Goal: Find contact information: Find contact information

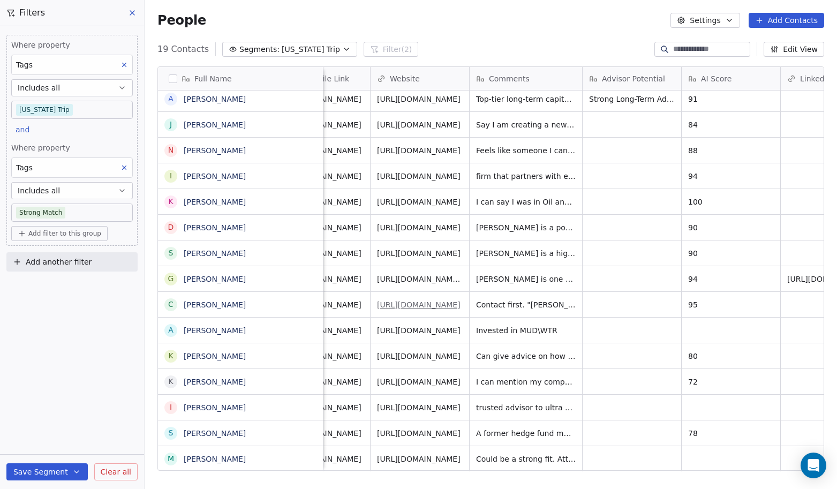
scroll to position [0, 818]
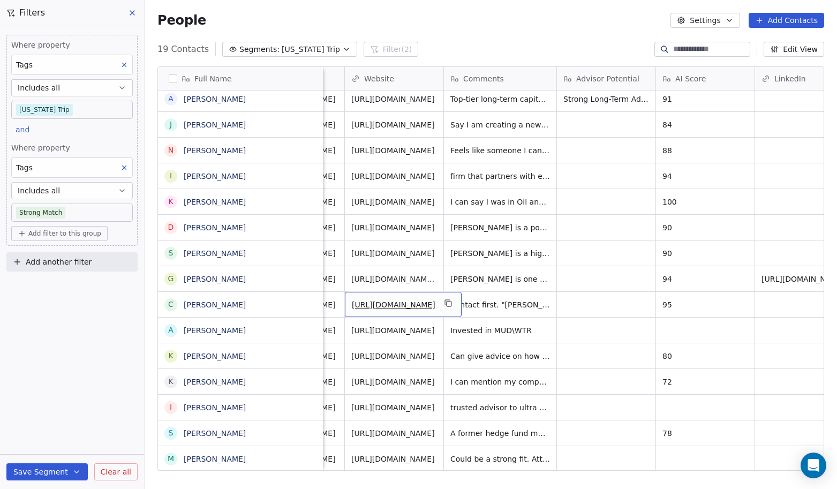
click at [402, 305] on link "[URL][DOMAIN_NAME]" at bounding box center [393, 304] width 83 height 9
click at [116, 322] on div "Where property Tags Includes all [US_STATE] Trip and Where property Tags Includ…" at bounding box center [72, 257] width 144 height 462
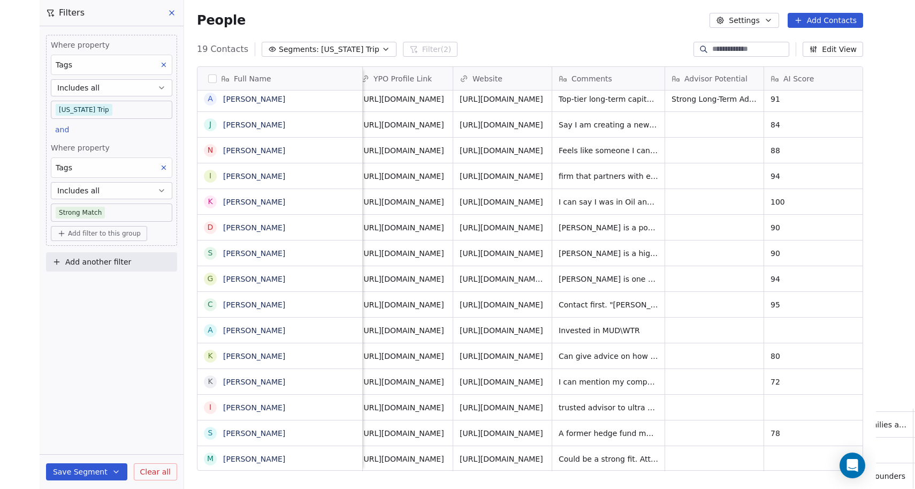
scroll to position [0, 729]
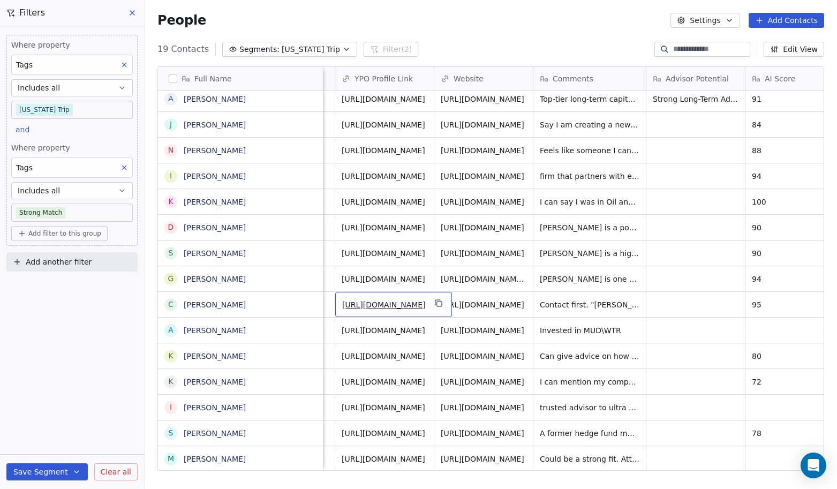
click at [405, 306] on span "[URL][DOMAIN_NAME]" at bounding box center [383, 304] width 83 height 11
click at [407, 309] on link "[URL][DOMAIN_NAME]" at bounding box center [383, 304] width 83 height 9
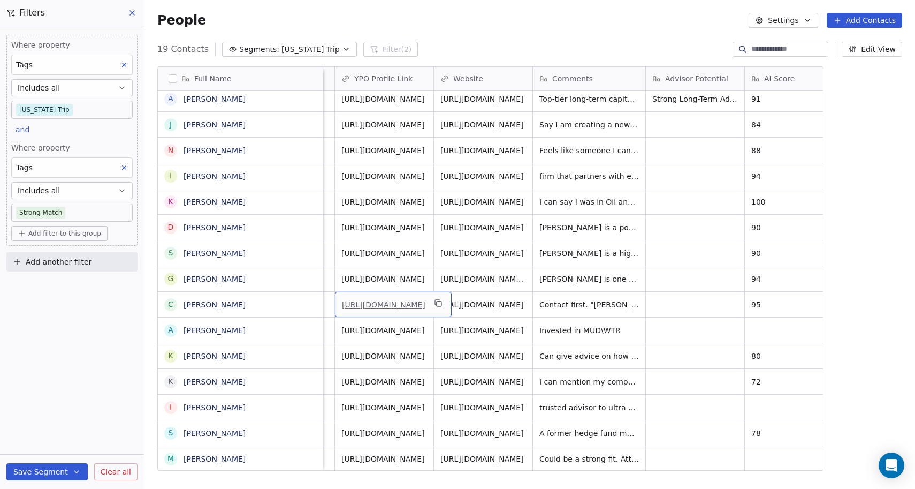
scroll to position [430, 771]
click at [121, 327] on div "Where property Tags Includes all [US_STATE] Trip and Where property Tags Includ…" at bounding box center [72, 257] width 144 height 462
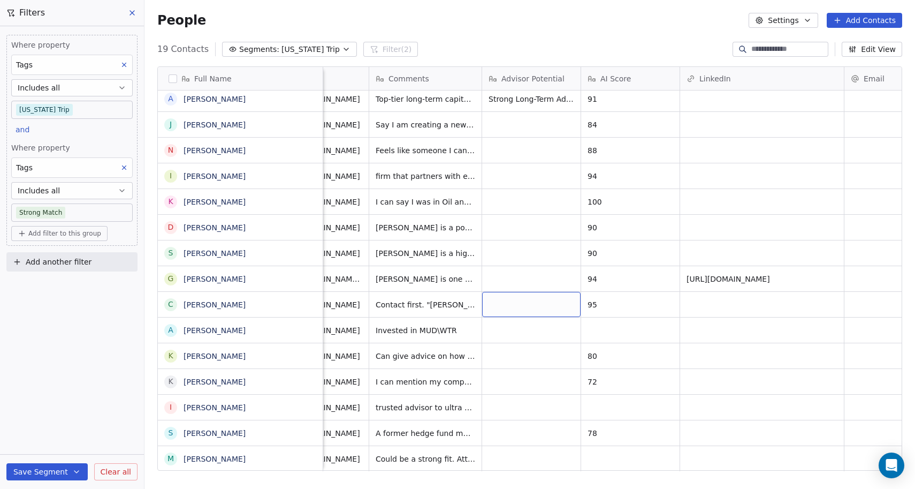
scroll to position [0, 827]
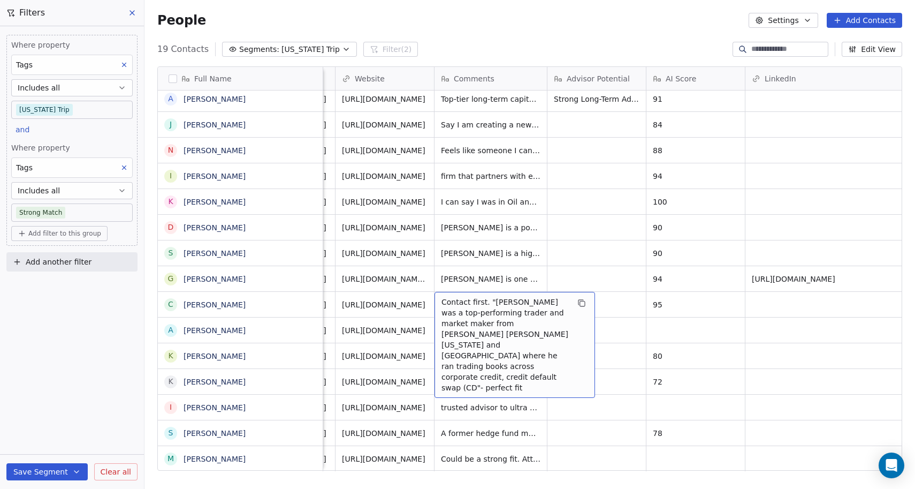
click at [443, 302] on span "Contact first. "[PERSON_NAME] was a top-performing trader and market maker from…" at bounding box center [505, 345] width 127 height 96
click at [441, 301] on div "Contact first. "[PERSON_NAME] was a top-performing trader and market maker from…" at bounding box center [515, 345] width 161 height 106
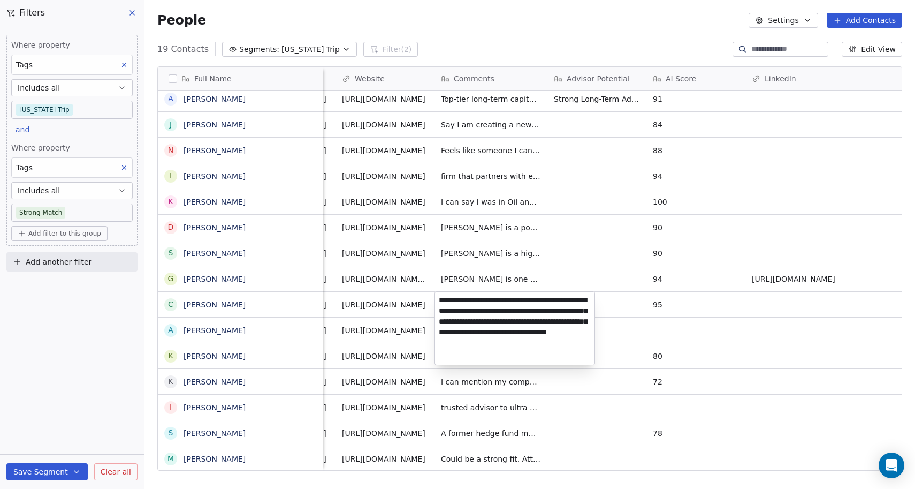
click at [442, 301] on textarea "**********" at bounding box center [514, 328] width 159 height 73
type textarea "**********"
click at [381, 376] on html "NEOENTRA Contacts People Marketing Workflows Campaigns Sales Sequences Beta Too…" at bounding box center [457, 244] width 915 height 489
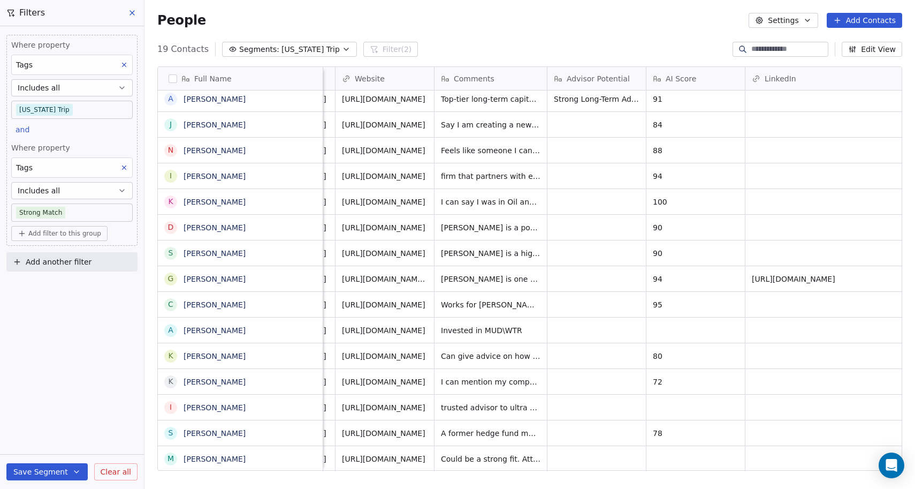
scroll to position [0, 0]
click at [497, 28] on div "People Settings Add Contacts" at bounding box center [530, 20] width 771 height 41
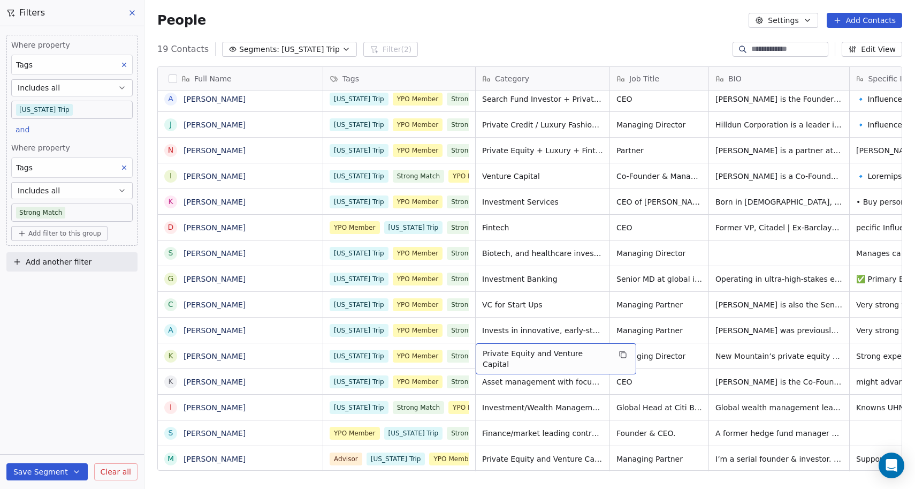
click at [529, 360] on span "Private Equity and Venture Capital" at bounding box center [546, 358] width 127 height 21
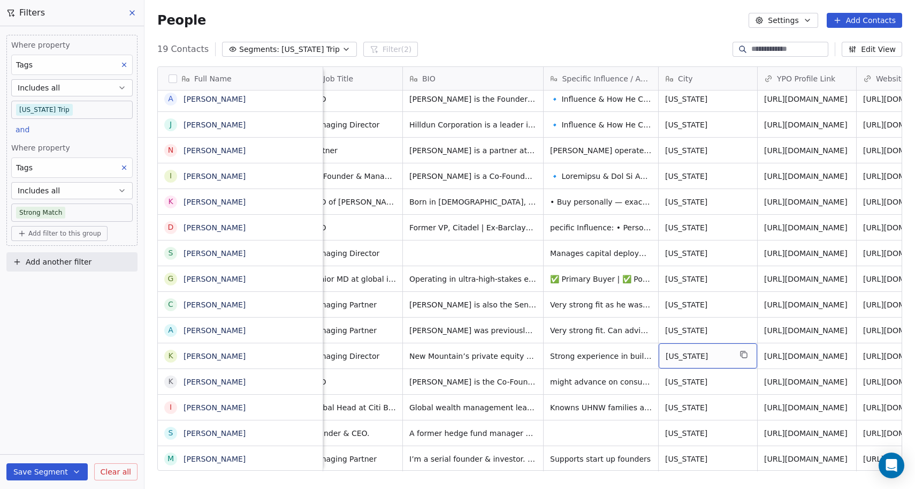
scroll to position [0, 416]
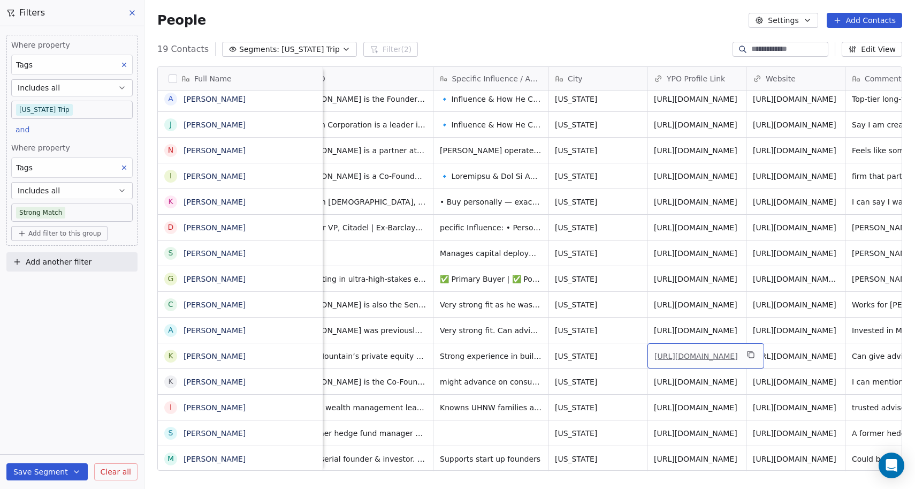
click at [714, 360] on link "[URL][DOMAIN_NAME]" at bounding box center [696, 356] width 83 height 9
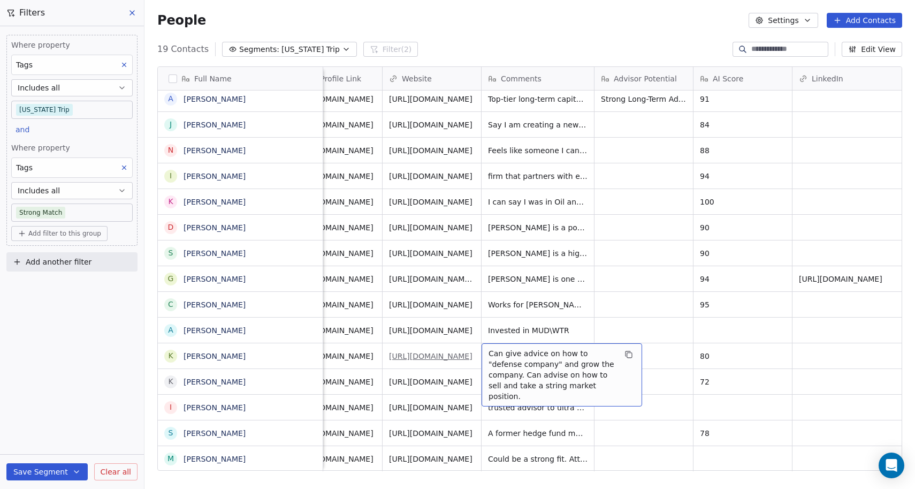
scroll to position [0, 781]
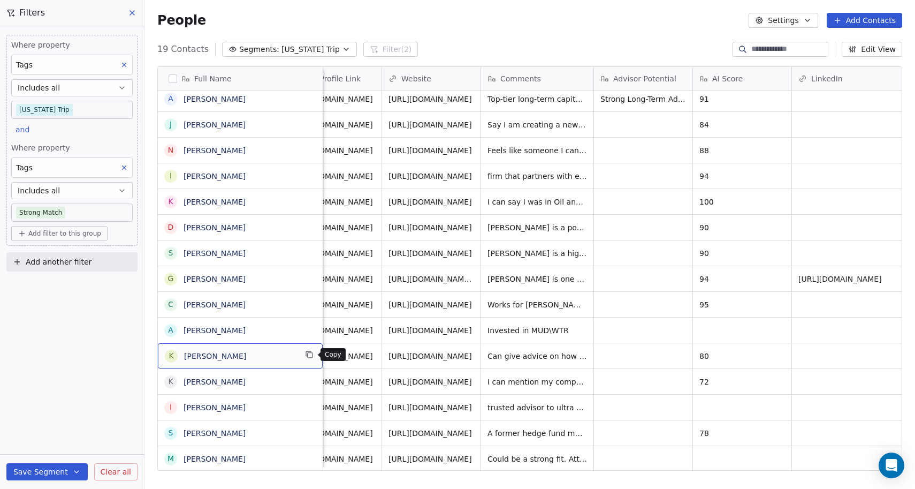
click at [311, 355] on icon "grid" at bounding box center [309, 354] width 9 height 9
